Goal: Task Accomplishment & Management: Use online tool/utility

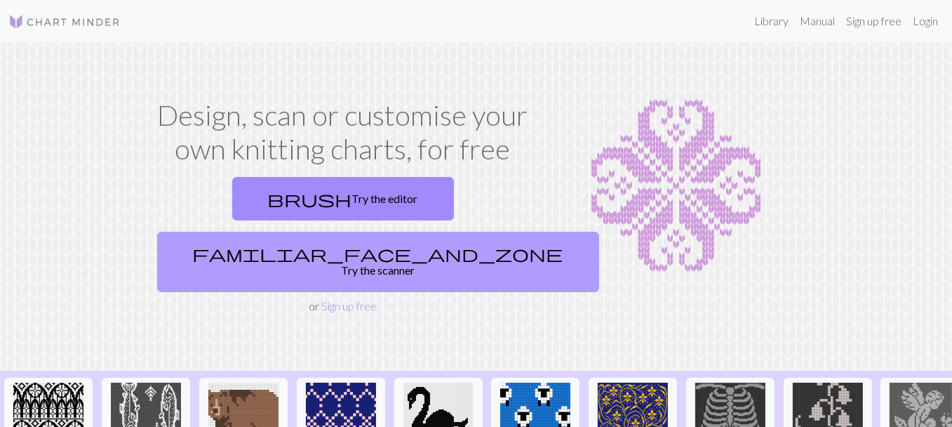
click at [433, 232] on link "familiar_face_and_zone Try the scanner" at bounding box center [378, 262] width 442 height 60
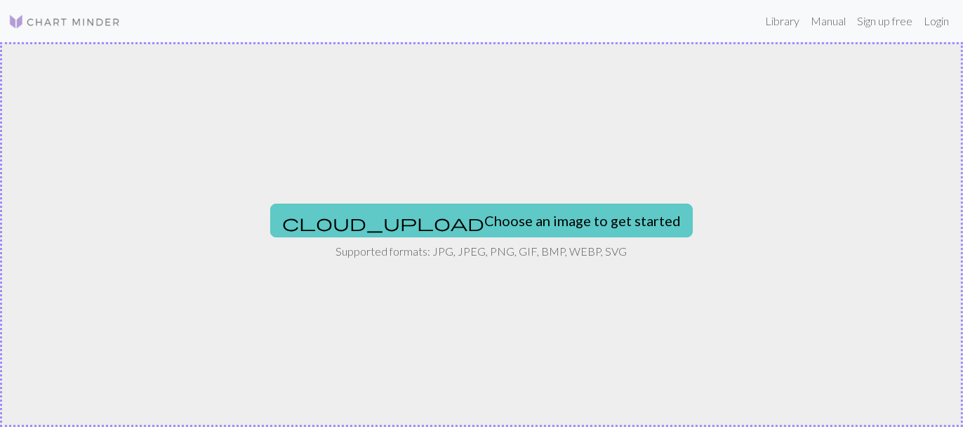
click at [484, 215] on button "cloud_upload Choose an image to get started" at bounding box center [481, 221] width 422 height 34
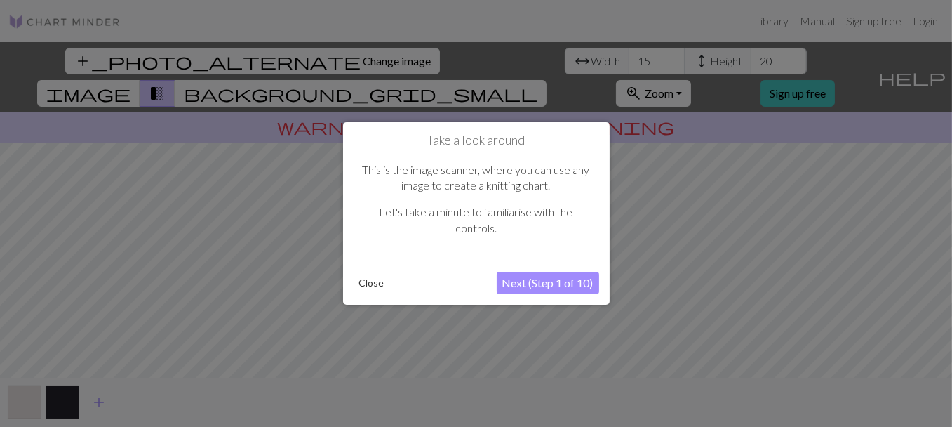
click at [530, 279] on button "Next (Step 1 of 10)" at bounding box center [548, 283] width 102 height 22
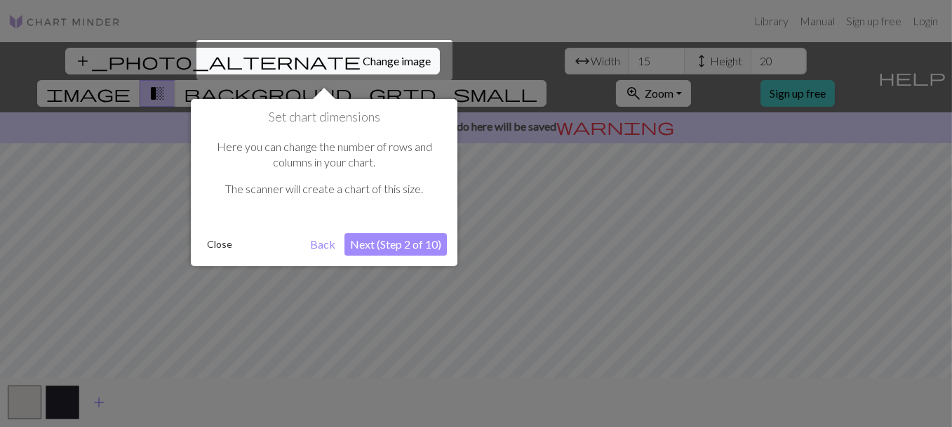
click at [219, 243] on button "Close" at bounding box center [219, 244] width 36 height 21
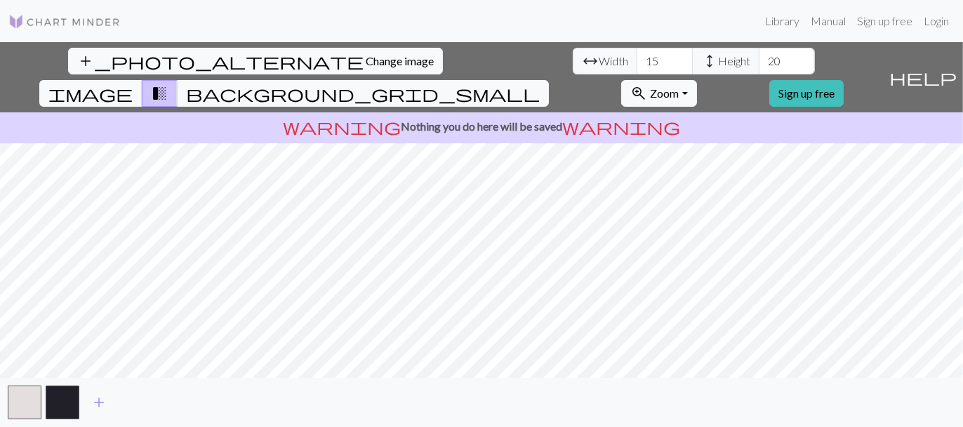
click at [703, 406] on div "add_photo_alternate Change image arrow_range Width 15 height Height 20 image tr…" at bounding box center [481, 234] width 963 height 385
click at [563, 109] on div "add_photo_alternate Change image arrow_range Width 15 height Height 20 image tr…" at bounding box center [481, 234] width 963 height 385
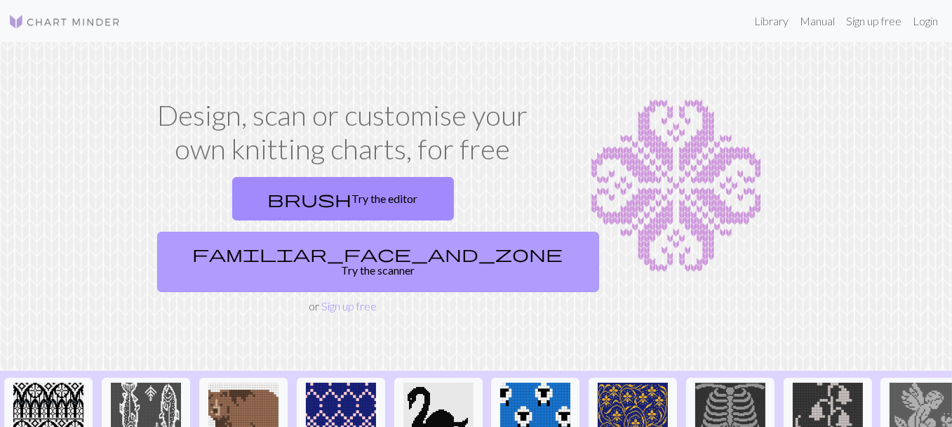
click at [451, 232] on link "familiar_face_and_zone Try the scanner" at bounding box center [378, 262] width 442 height 60
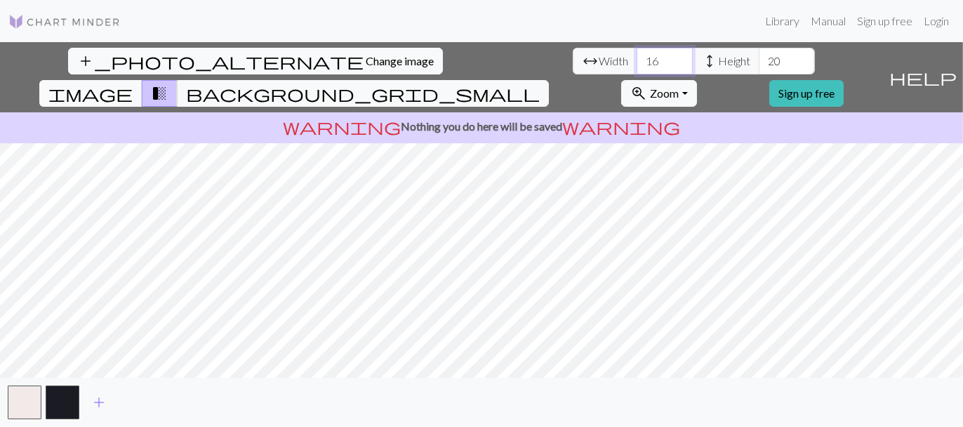
click at [636, 56] on input "16" at bounding box center [664, 61] width 56 height 27
click at [636, 65] on input "16" at bounding box center [664, 61] width 56 height 27
type input "40"
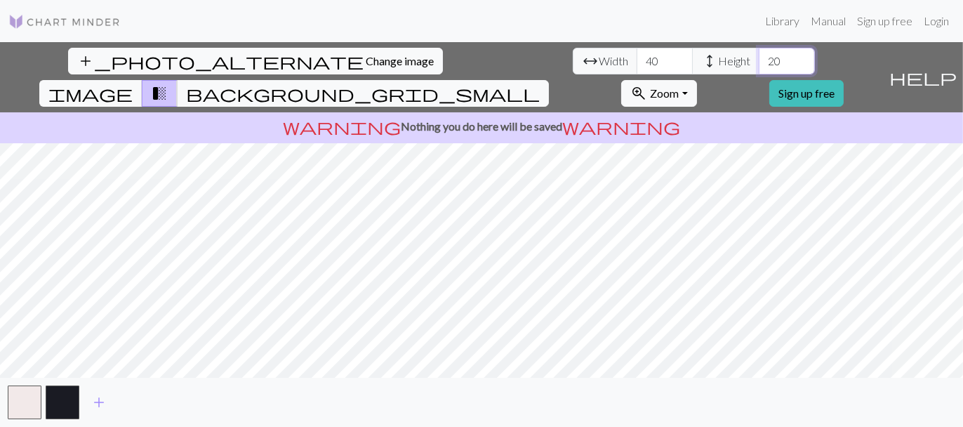
click at [759, 65] on input "20" at bounding box center [787, 61] width 56 height 27
type input "100"
click at [540, 84] on span "background_grid_small" at bounding box center [363, 94] width 354 height 20
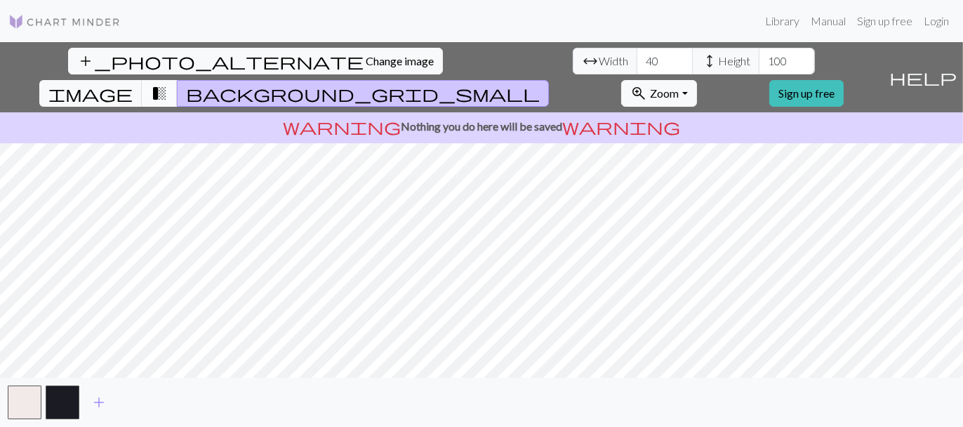
click at [168, 84] on span "transition_fade" at bounding box center [159, 94] width 17 height 20
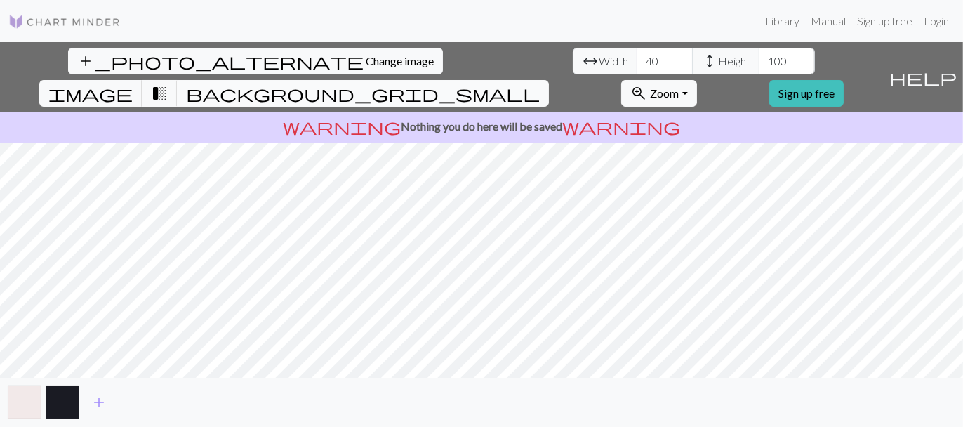
click at [540, 84] on span "background_grid_small" at bounding box center [363, 94] width 354 height 20
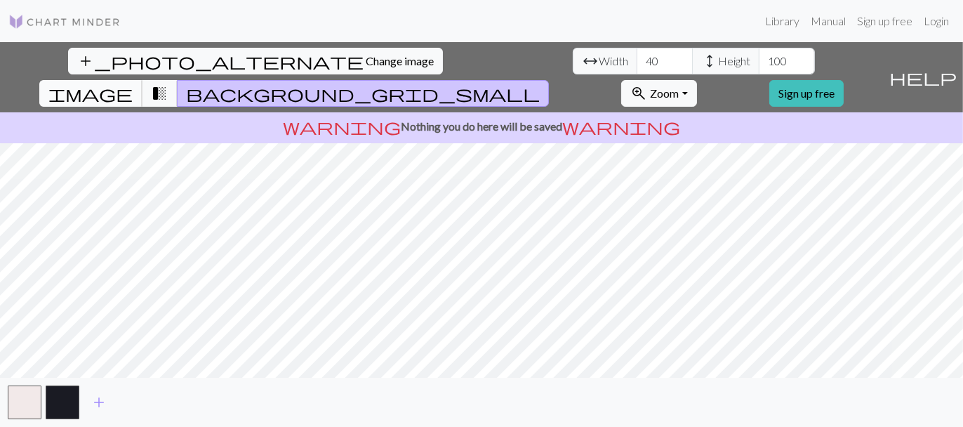
click at [133, 84] on span "image" at bounding box center [90, 94] width 84 height 20
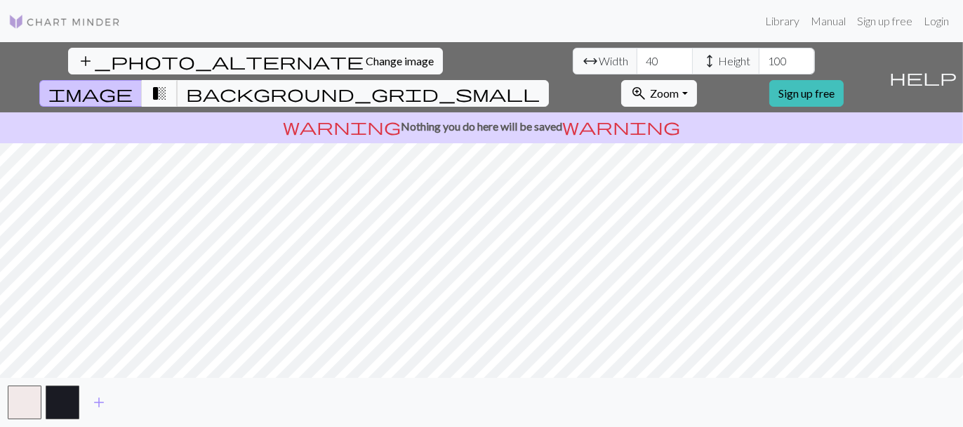
click at [168, 84] on span "transition_fade" at bounding box center [159, 94] width 17 height 20
click at [540, 84] on span "background_grid_small" at bounding box center [363, 94] width 354 height 20
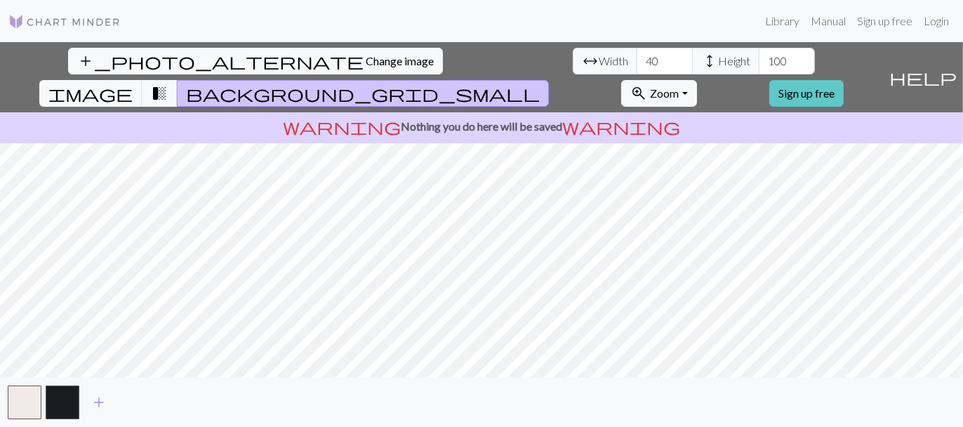
click at [843, 80] on link "Sign up free" at bounding box center [806, 93] width 74 height 27
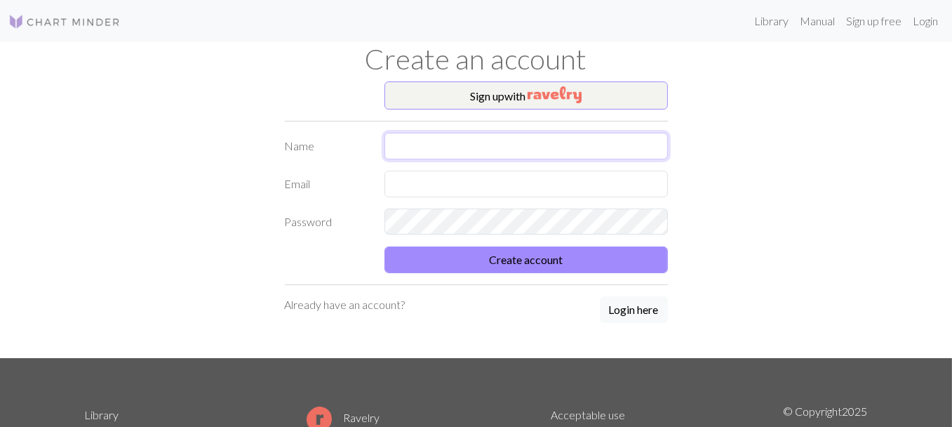
click at [524, 158] on input "text" at bounding box center [526, 146] width 283 height 27
type input "[PERSON_NAME]"
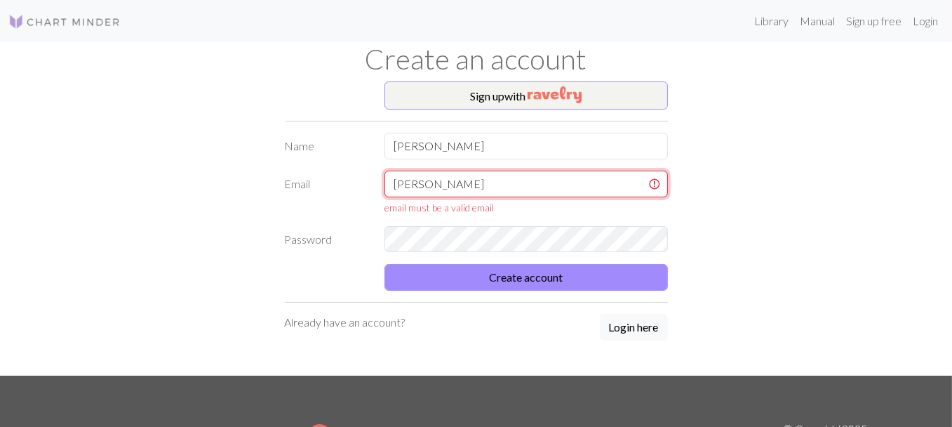
click at [460, 185] on input "[PERSON_NAME]" at bounding box center [526, 184] width 283 height 27
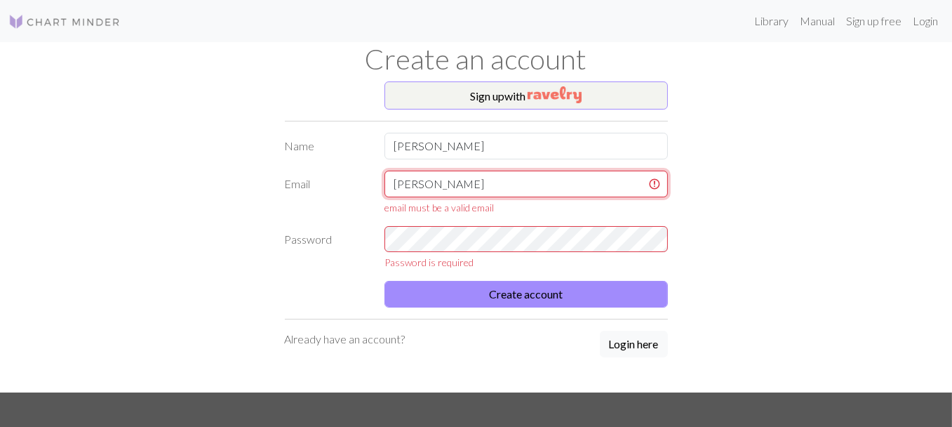
click at [460, 185] on input "[PERSON_NAME]" at bounding box center [526, 184] width 283 height 27
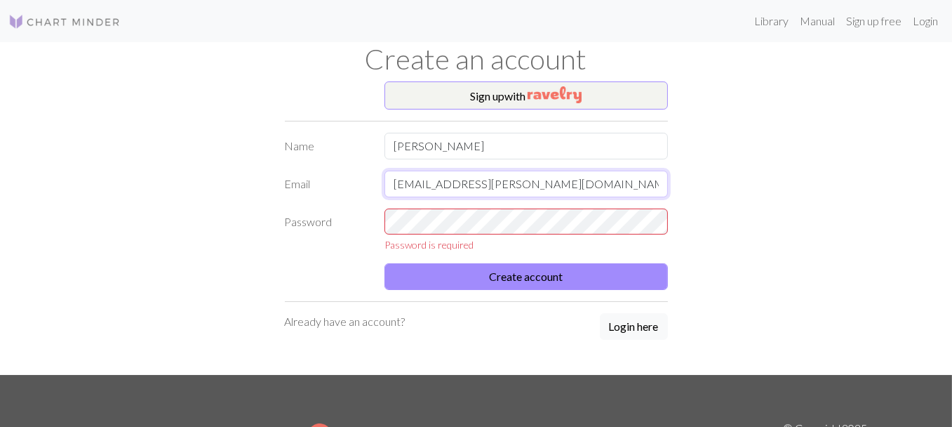
type input "[EMAIL_ADDRESS][PERSON_NAME][DOMAIN_NAME]"
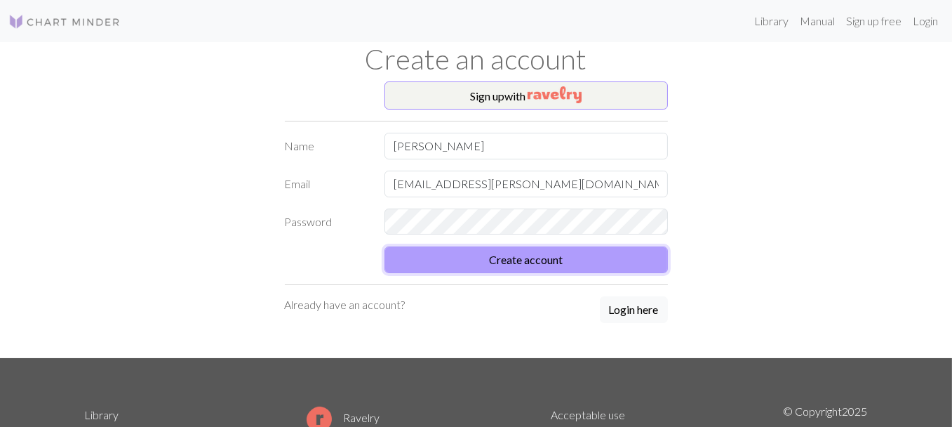
click at [589, 258] on button "Create account" at bounding box center [526, 259] width 283 height 27
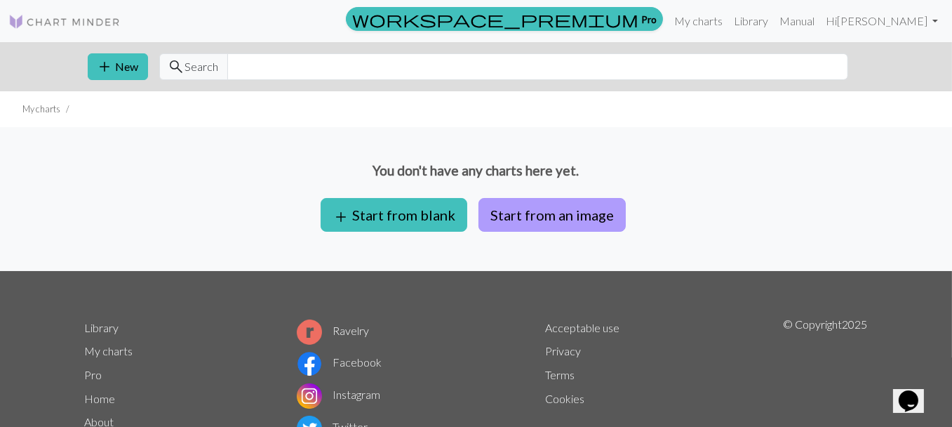
click at [516, 217] on button "Start from an image" at bounding box center [552, 215] width 147 height 34
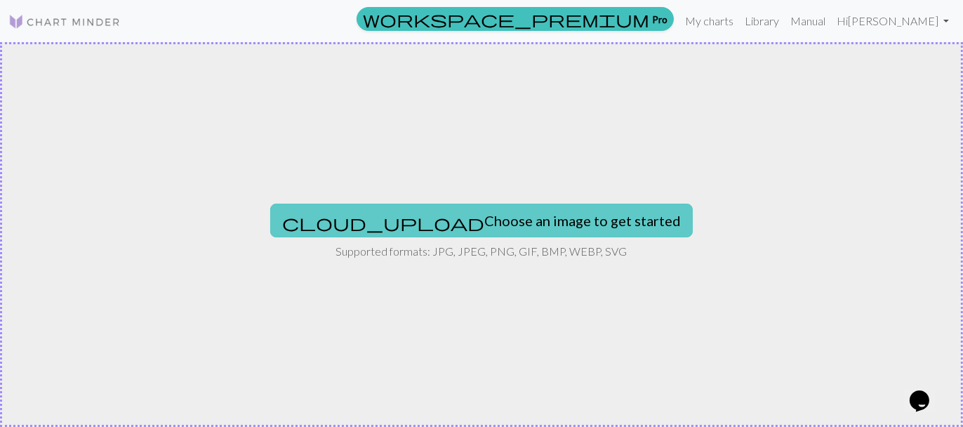
click at [486, 211] on button "cloud_upload Choose an image to get started" at bounding box center [481, 221] width 422 height 34
type input "C:\fakepath\New Project.png"
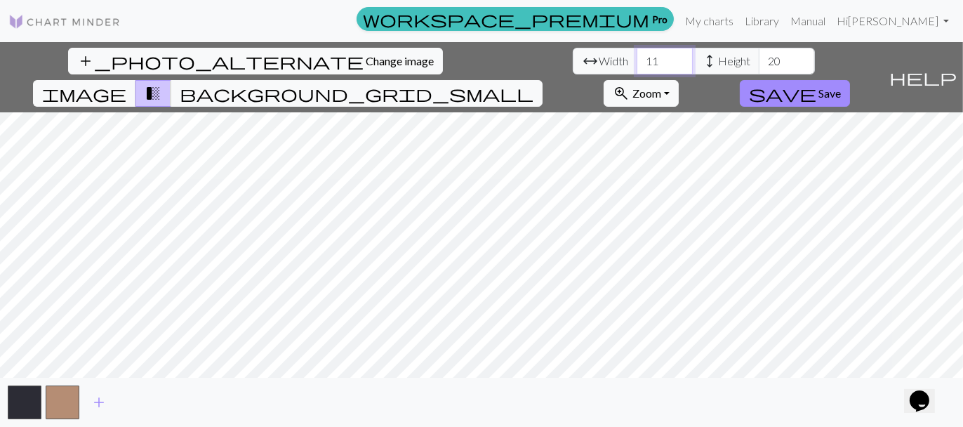
click at [636, 58] on input "11" at bounding box center [664, 61] width 56 height 27
type input "1"
type input "40"
type input "100"
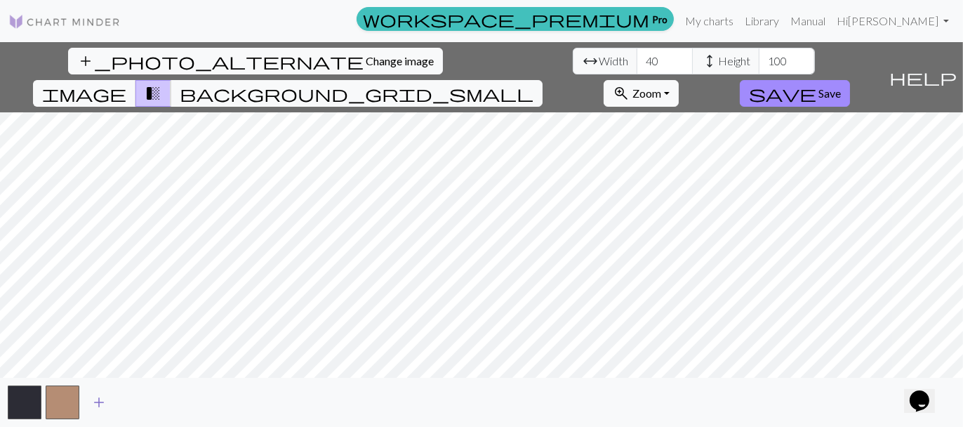
click at [100, 406] on span "add" at bounding box center [99, 402] width 17 height 20
click at [135, 404] on span "add" at bounding box center [136, 402] width 17 height 20
click at [177, 404] on span "add" at bounding box center [174, 402] width 17 height 20
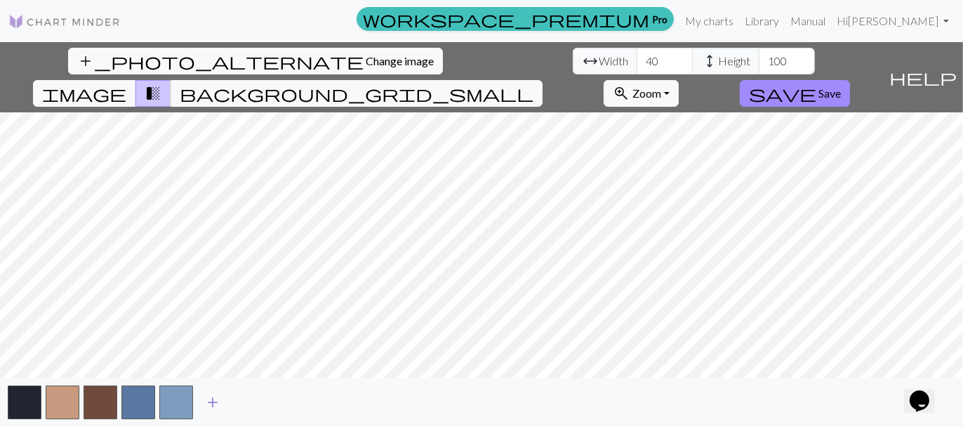
click at [219, 406] on span "add" at bounding box center [212, 402] width 17 height 20
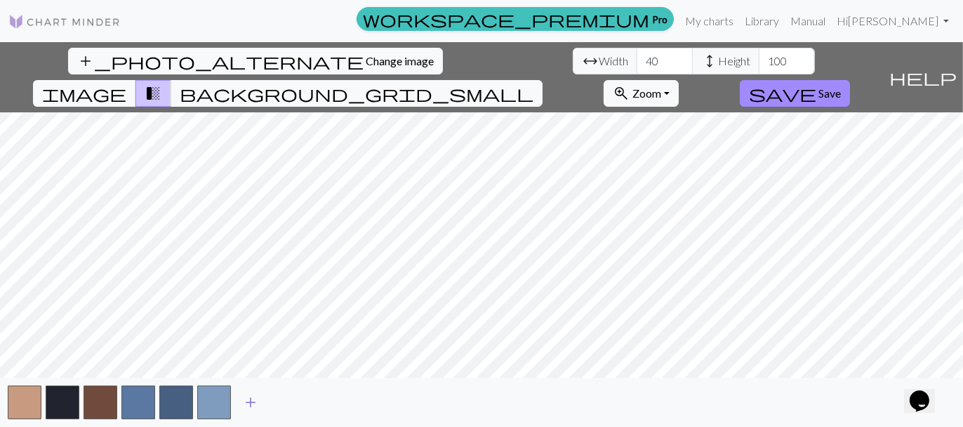
click at [263, 408] on button "add" at bounding box center [250, 402] width 35 height 27
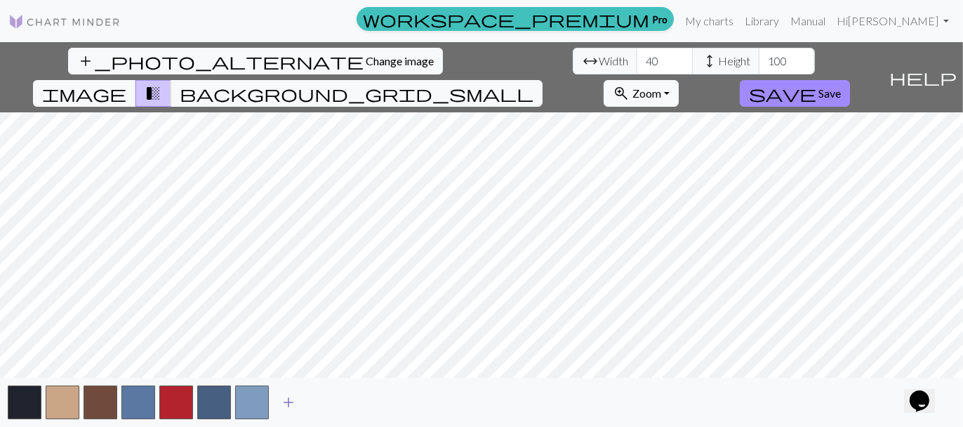
click at [293, 408] on span "add" at bounding box center [288, 402] width 17 height 20
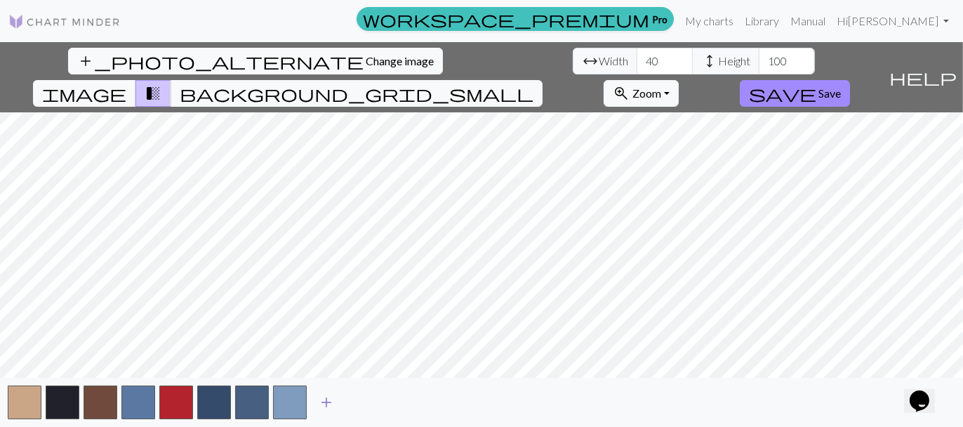
click at [325, 405] on span "add" at bounding box center [326, 402] width 17 height 20
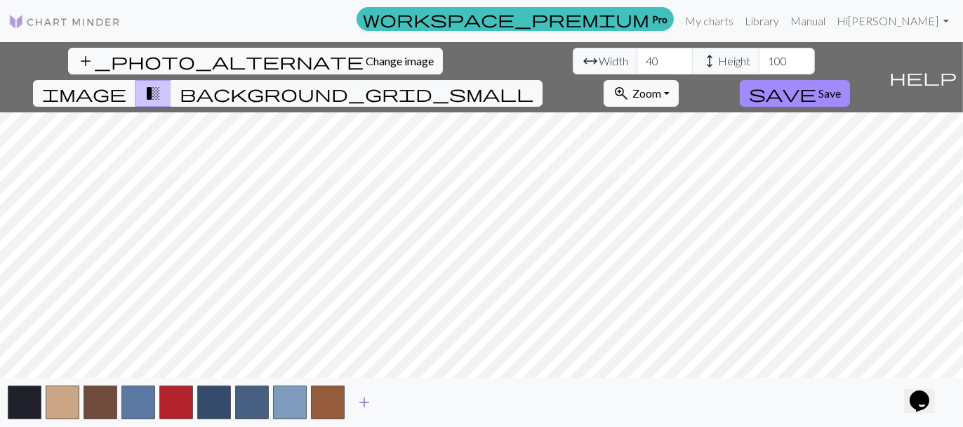
click at [363, 406] on span "add" at bounding box center [364, 402] width 17 height 20
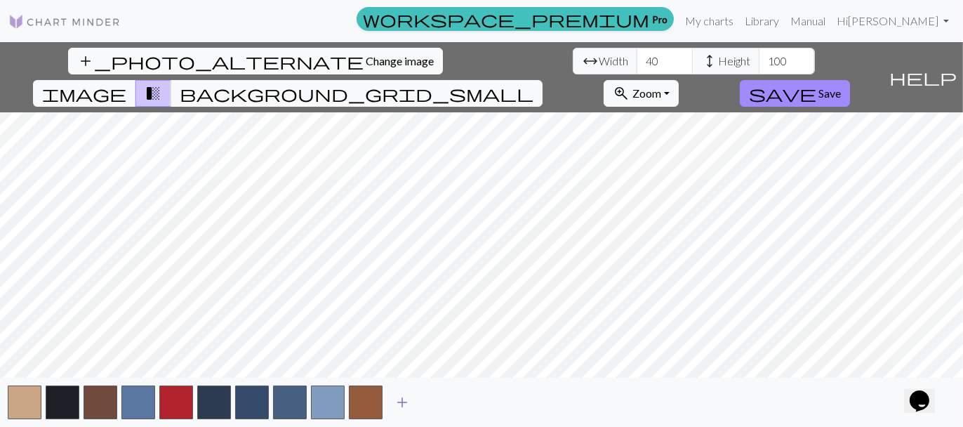
click at [401, 401] on span "add" at bounding box center [402, 402] width 17 height 20
click at [446, 399] on span "add" at bounding box center [440, 402] width 17 height 20
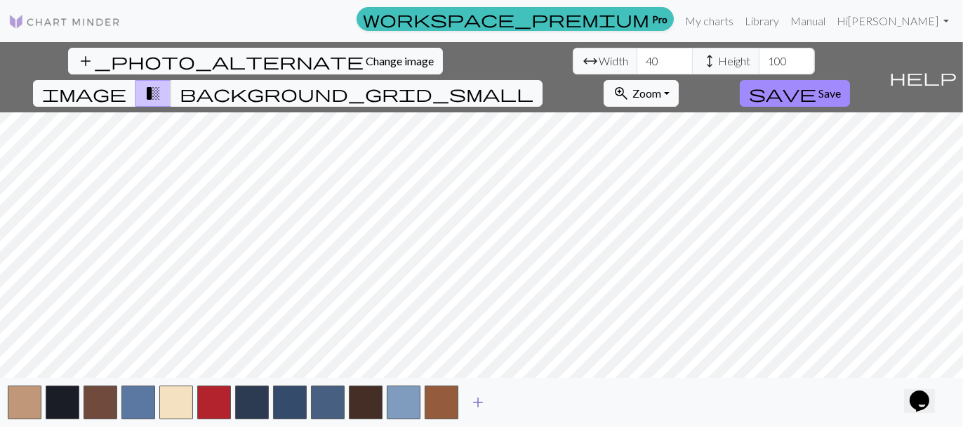
click at [481, 401] on span "add" at bounding box center [477, 402] width 17 height 20
click at [516, 401] on span "add" at bounding box center [515, 402] width 17 height 20
click at [544, 399] on button "add" at bounding box center [553, 402] width 35 height 27
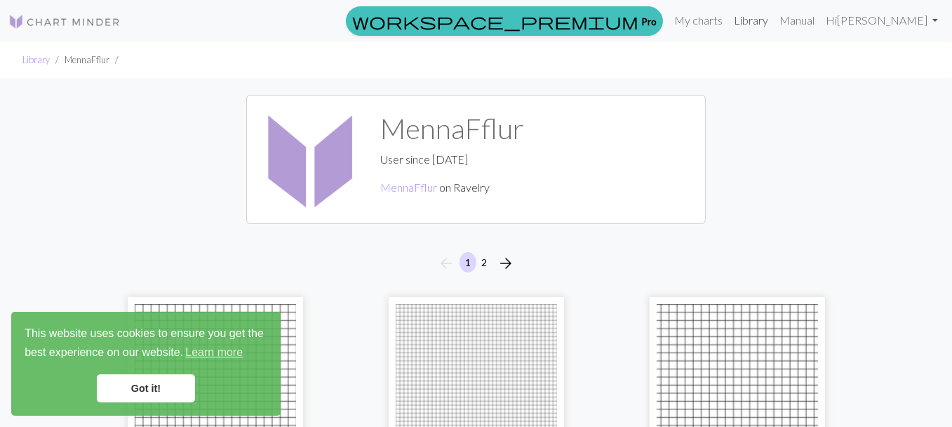
click at [774, 23] on link "Library" at bounding box center [751, 20] width 46 height 28
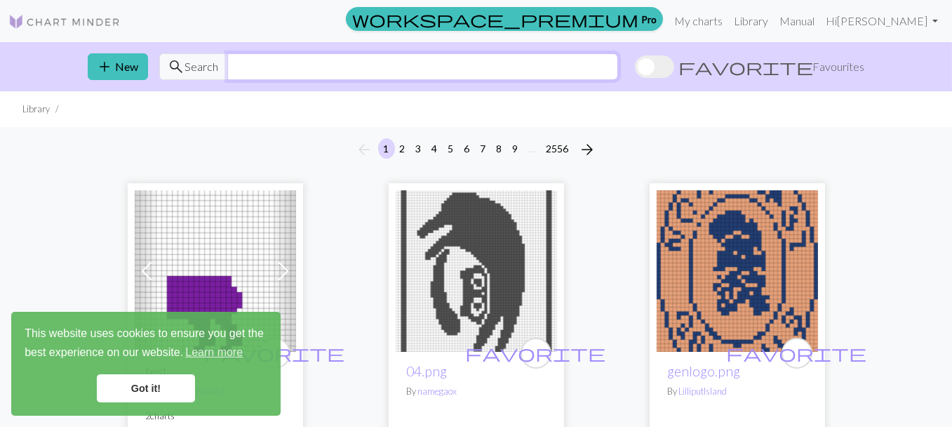
click at [288, 70] on input "text" at bounding box center [422, 66] width 391 height 27
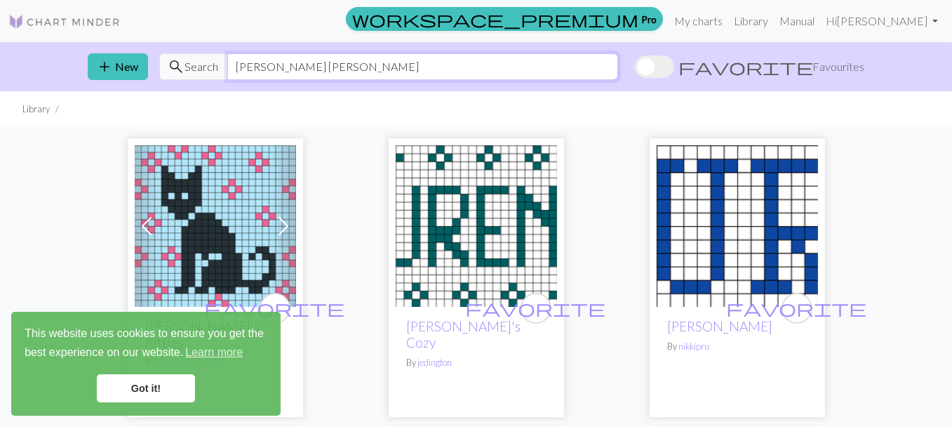
click at [481, 62] on input "ralph lauren" at bounding box center [422, 66] width 391 height 27
type input "ralph lauren bear"
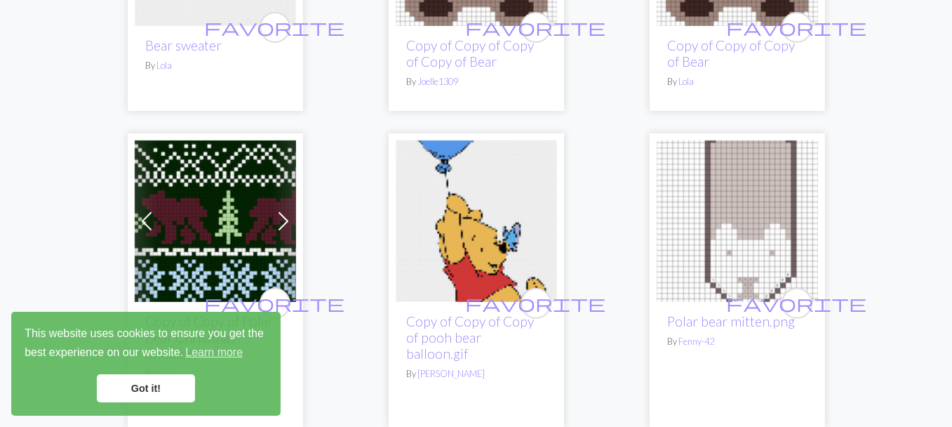
scroll to position [612, 0]
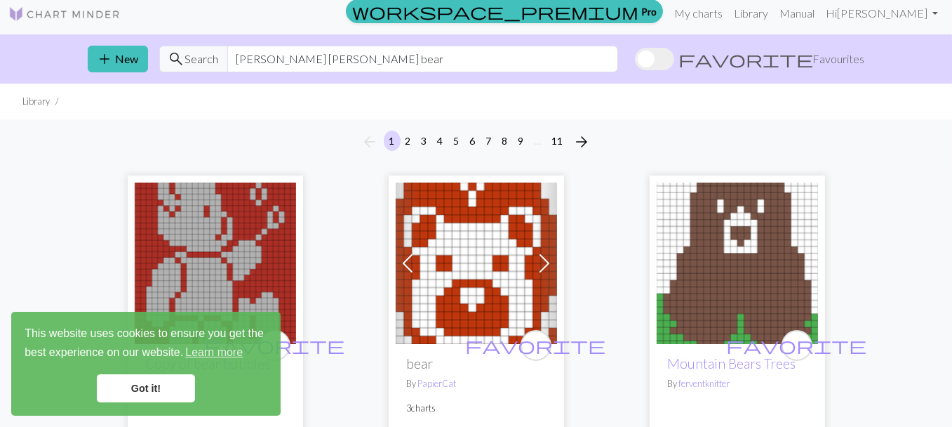
scroll to position [0, 0]
